Goal: Task Accomplishment & Management: Manage account settings

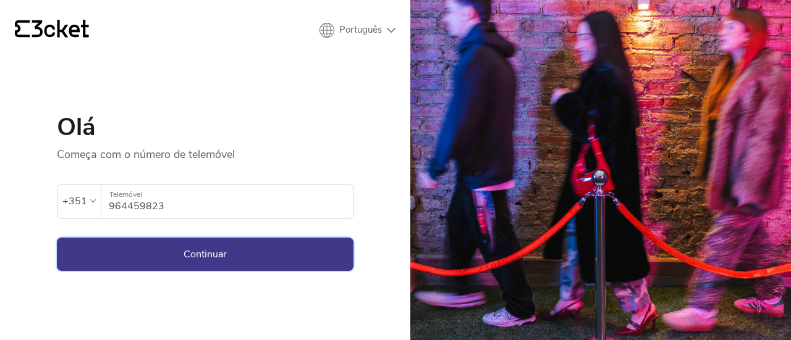
drag, startPoint x: 0, startPoint y: 0, endPoint x: 200, endPoint y: 249, distance: 319.0
click at [200, 249] on button "Continuar" at bounding box center [205, 254] width 297 height 33
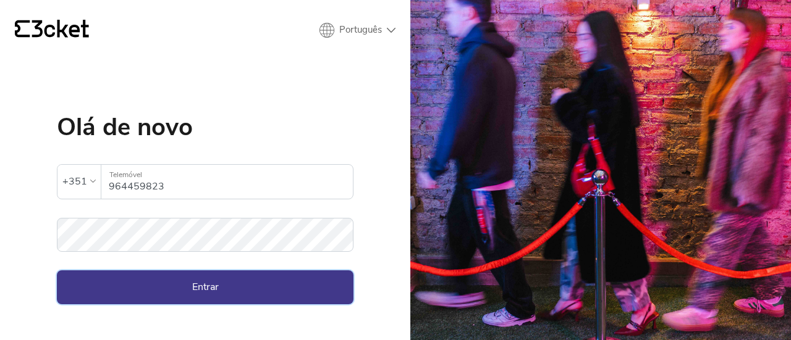
click at [237, 292] on button "Entrar" at bounding box center [205, 287] width 297 height 33
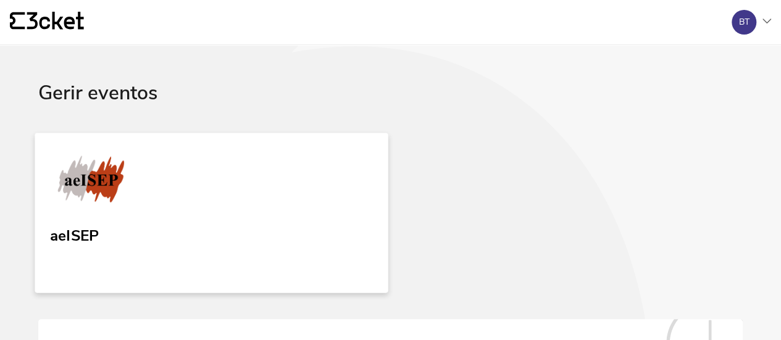
click at [116, 222] on link "aeISEP" at bounding box center [211, 213] width 353 height 160
